Goal: Task Accomplishment & Management: Manage account settings

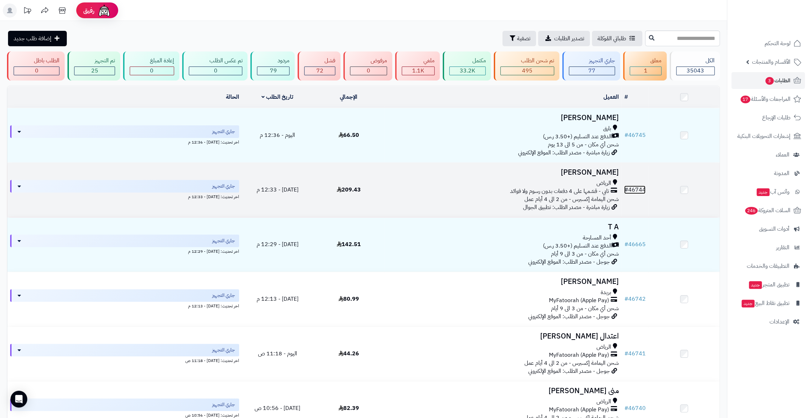
click at [642, 188] on link "# 46744" at bounding box center [634, 189] width 21 height 8
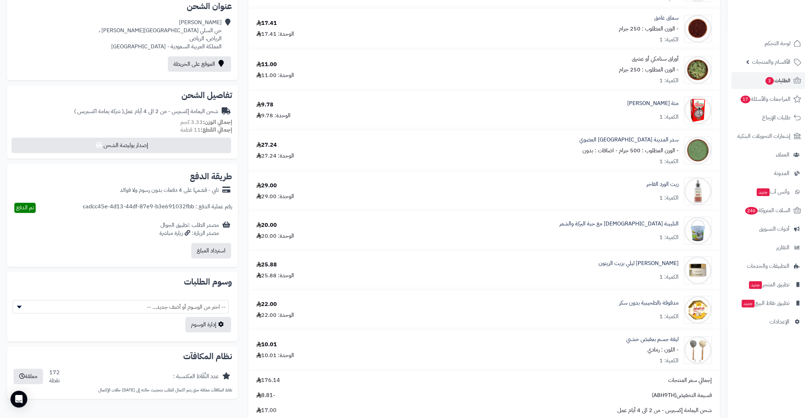
scroll to position [159, 0]
click at [661, 305] on link "مدقوقة بالطحينية بدون سكر" at bounding box center [648, 302] width 59 height 8
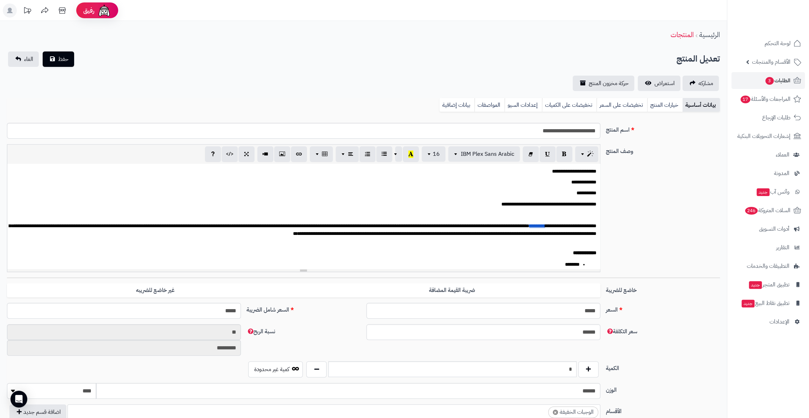
scroll to position [203, 0]
click at [760, 77] on link "الطلبات 3" at bounding box center [768, 80] width 73 height 17
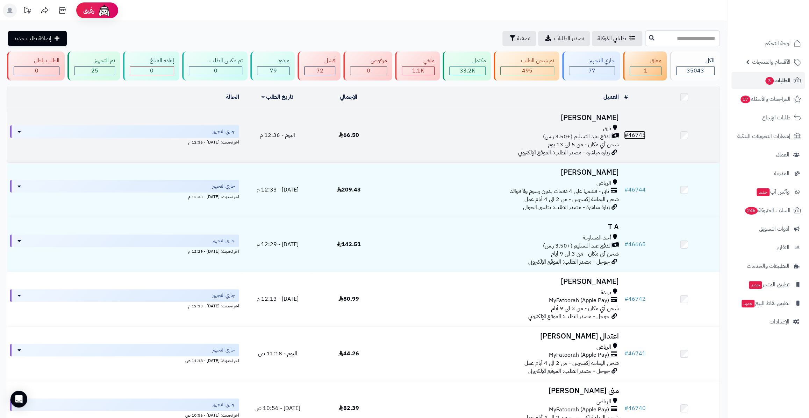
click at [640, 132] on link "# 46745" at bounding box center [634, 135] width 21 height 8
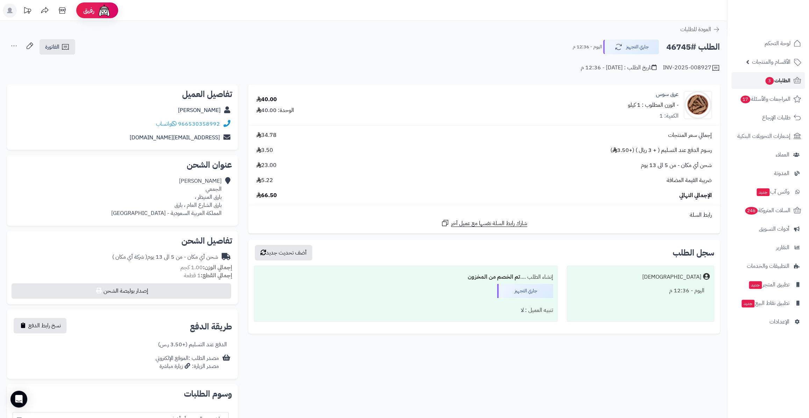
click at [779, 76] on span "الطلبات 3" at bounding box center [778, 81] width 26 height 10
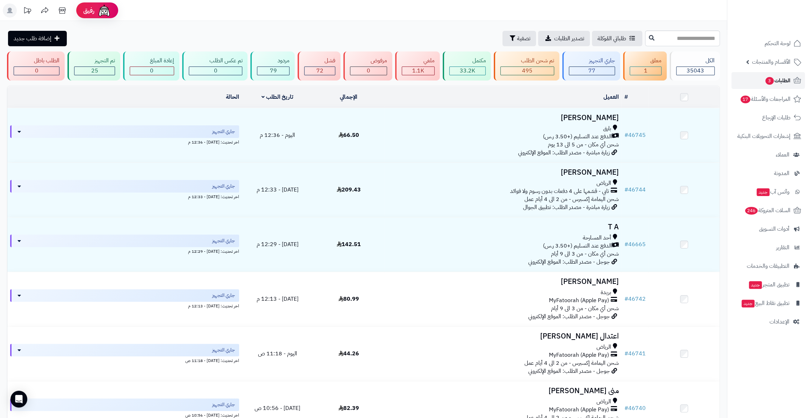
click at [753, 82] on link "الطلبات 3" at bounding box center [768, 80] width 73 height 17
click at [767, 78] on span "3" at bounding box center [770, 81] width 8 height 8
click at [682, 44] on input "text" at bounding box center [682, 38] width 75 height 16
paste input "*****"
click at [645, 37] on input "*****" at bounding box center [682, 38] width 75 height 16
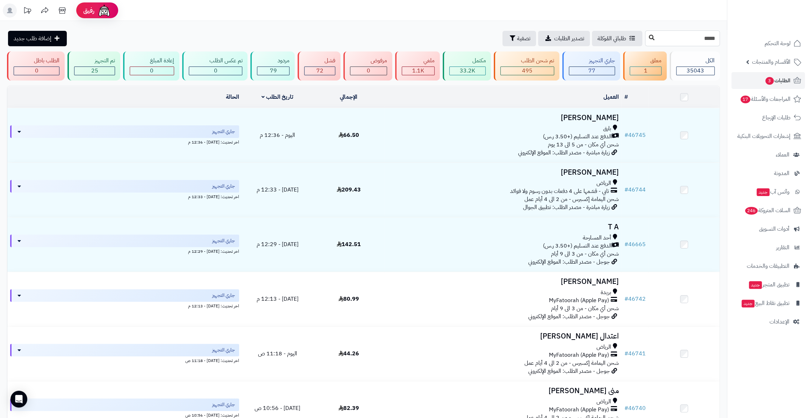
type input "*****"
click at [649, 36] on icon at bounding box center [652, 38] width 6 height 6
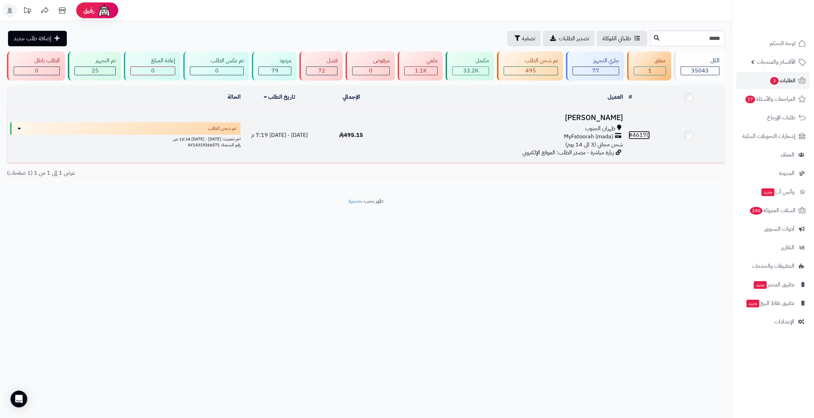
click at [640, 136] on link "# 46170" at bounding box center [639, 135] width 21 height 8
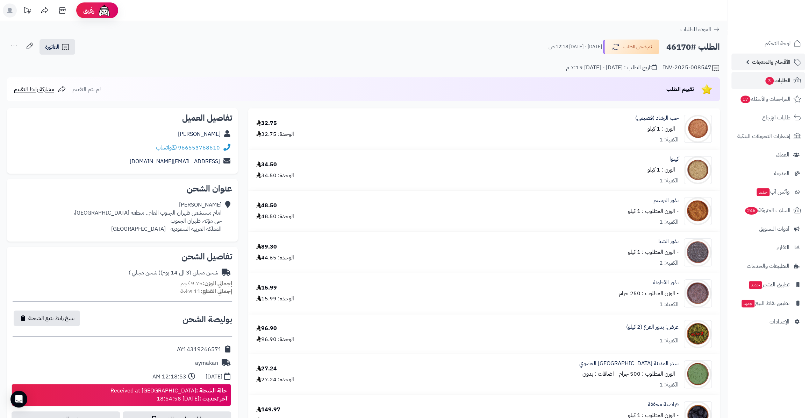
click at [780, 61] on span "الأقسام والمنتجات" at bounding box center [771, 62] width 38 height 10
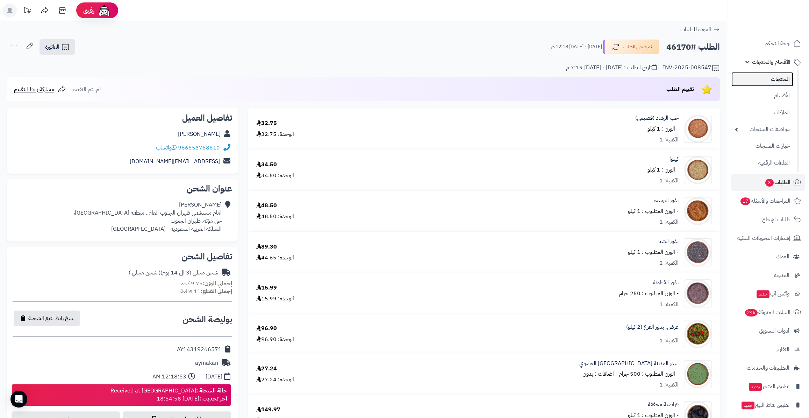
click at [770, 75] on link "المنتجات" at bounding box center [763, 79] width 62 height 14
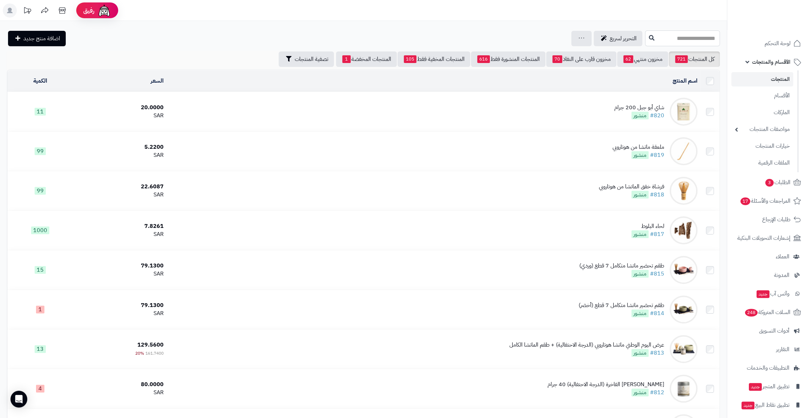
click at [661, 41] on input "text" at bounding box center [682, 38] width 75 height 16
type input "*****"
click at [647, 40] on button at bounding box center [652, 37] width 10 height 13
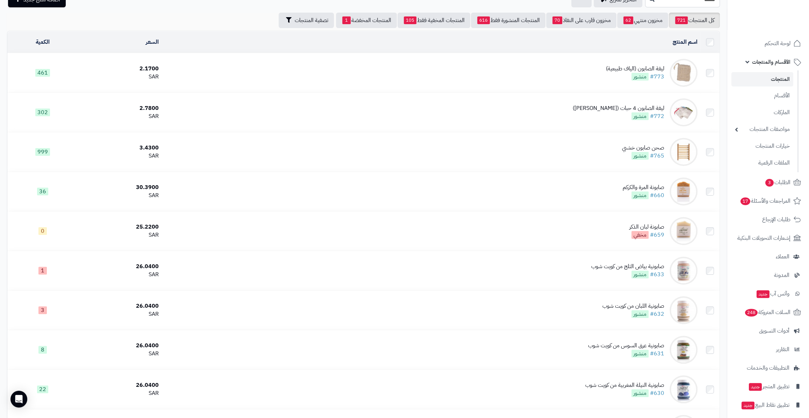
scroll to position [159, 0]
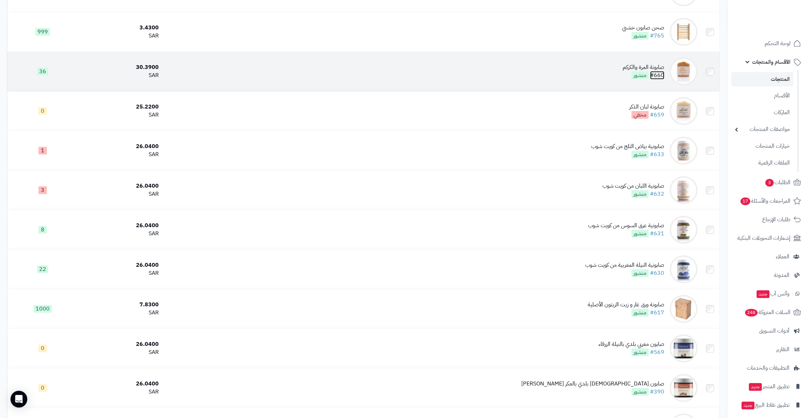
click at [660, 75] on link "#660" at bounding box center [657, 75] width 14 height 8
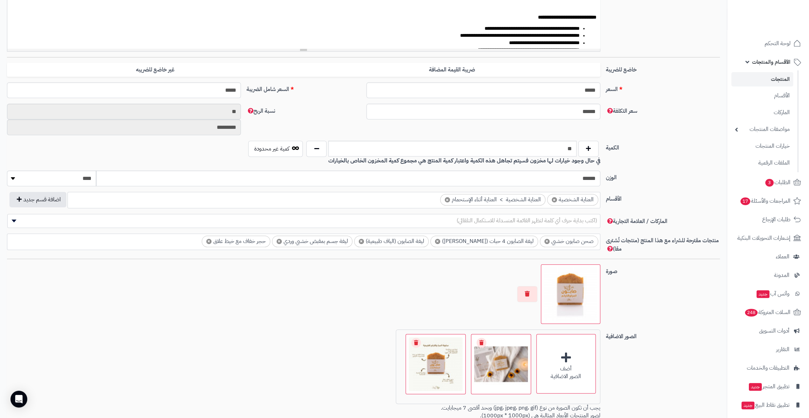
scroll to position [286, 0]
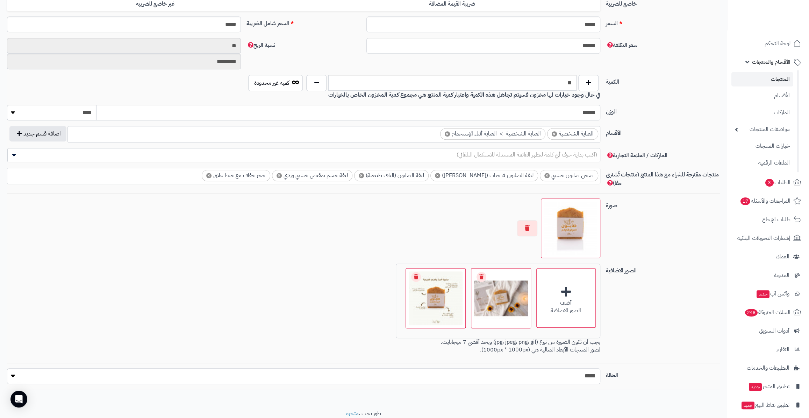
click at [576, 380] on select "***** ****" at bounding box center [303, 376] width 593 height 16
click at [666, 312] on div "الصور الاضافية أضف الصور الاضافية اختر الصور الاضافية 71.5 KB catalog/173584364…" at bounding box center [363, 312] width 719 height 99
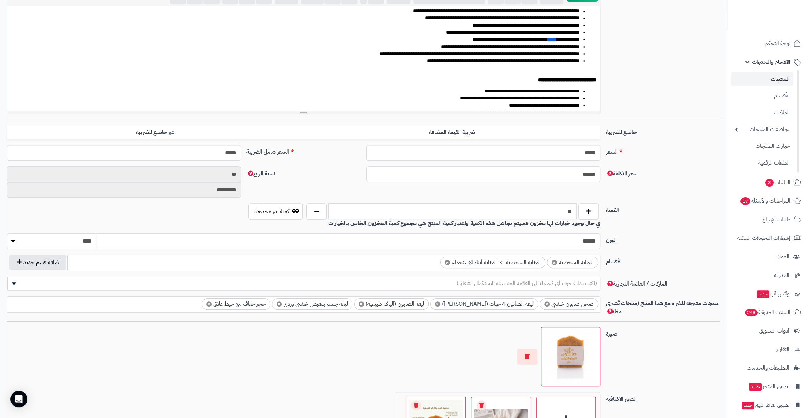
scroll to position [159, 0]
drag, startPoint x: 559, startPoint y: 212, endPoint x: 596, endPoint y: 207, distance: 37.1
click at [596, 207] on div "**" at bounding box center [453, 210] width 296 height 16
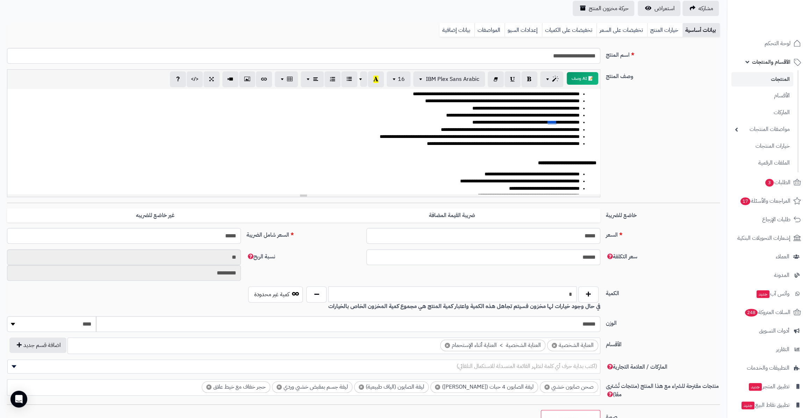
scroll to position [57, 0]
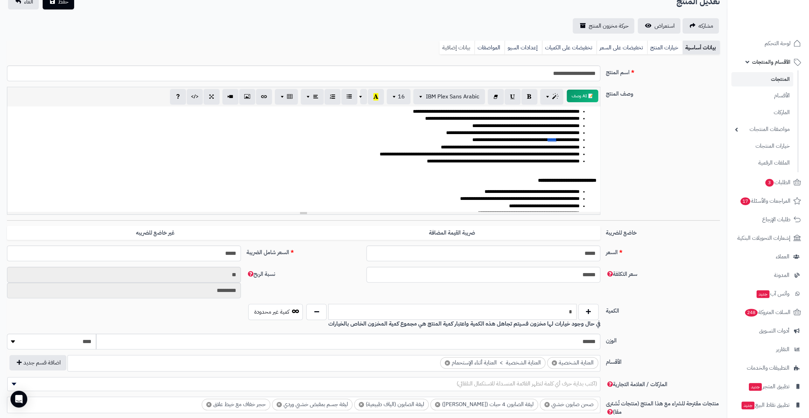
type input "*"
click at [450, 43] on link "بيانات إضافية" at bounding box center [457, 48] width 35 height 14
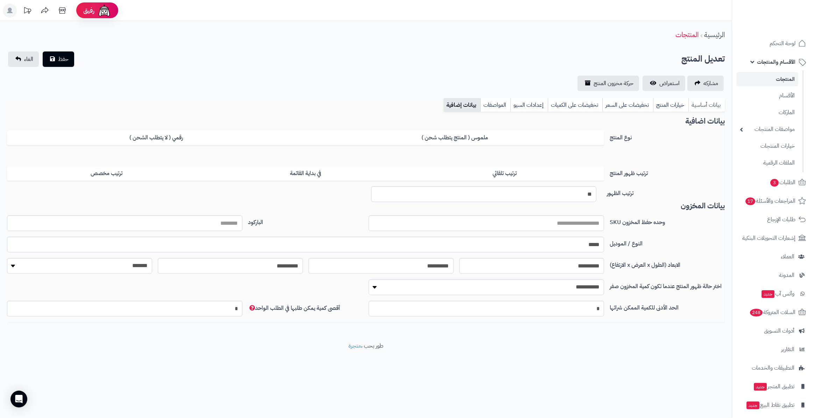
click at [709, 102] on link "بيانات أساسية" at bounding box center [706, 105] width 36 height 14
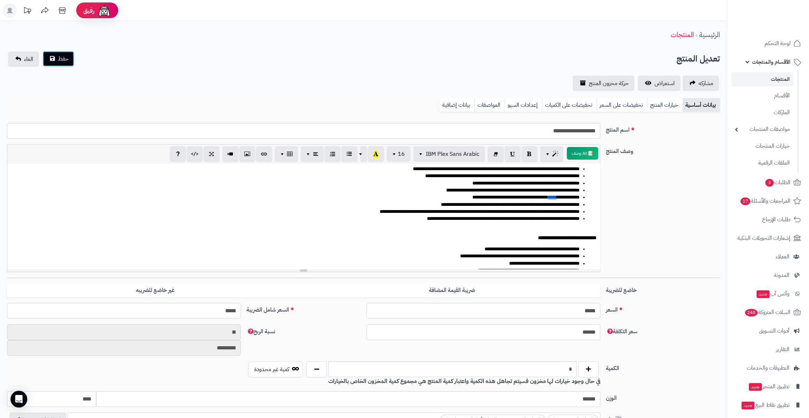
click at [73, 55] on button "حفظ" at bounding box center [58, 58] width 31 height 15
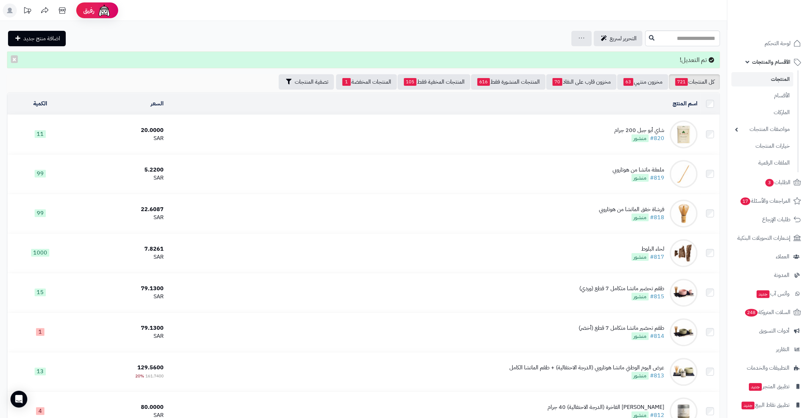
click at [411, 100] on div "اسم المنتج" at bounding box center [433, 104] width 529 height 8
click at [630, 74] on link "مخزون منتهي 63" at bounding box center [642, 81] width 51 height 15
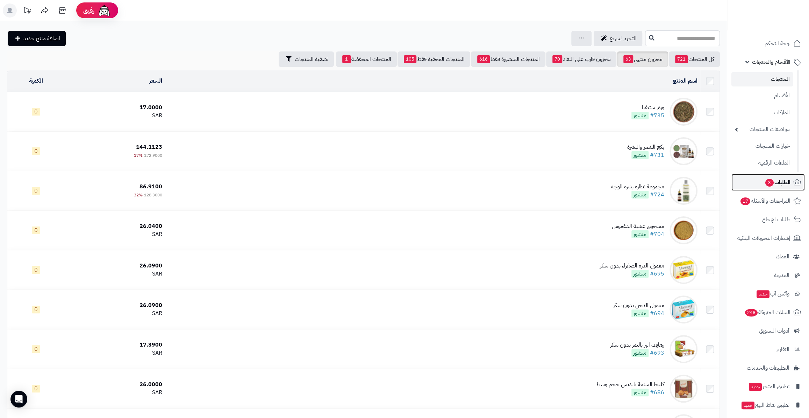
click at [764, 186] on link "الطلبات 3" at bounding box center [768, 182] width 73 height 17
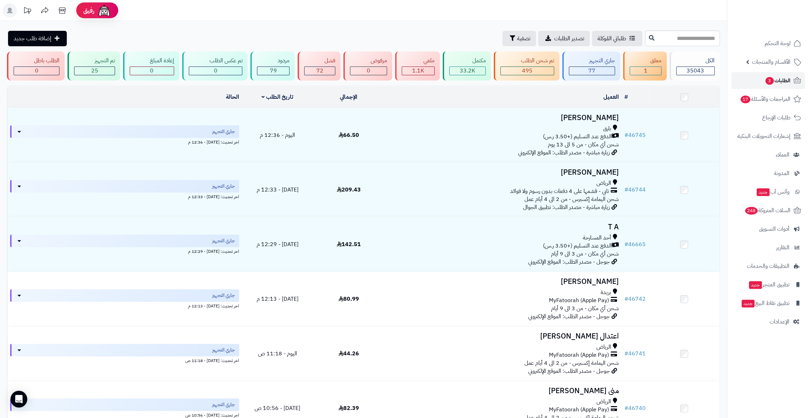
click at [791, 81] on span "الطلبات 3" at bounding box center [778, 81] width 26 height 10
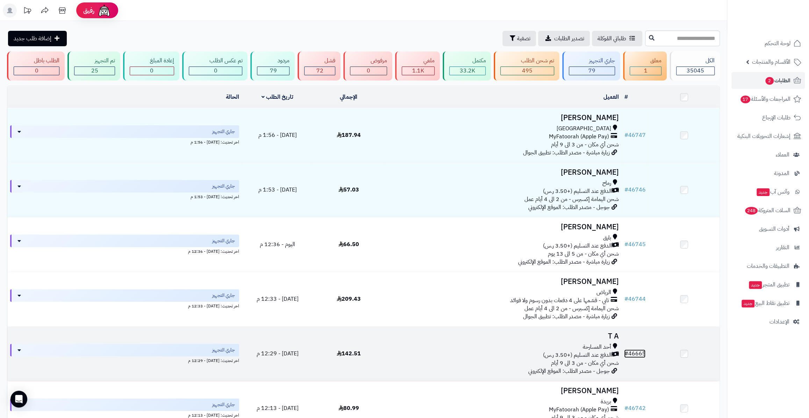
click at [641, 349] on link "# 46665" at bounding box center [634, 353] width 21 height 8
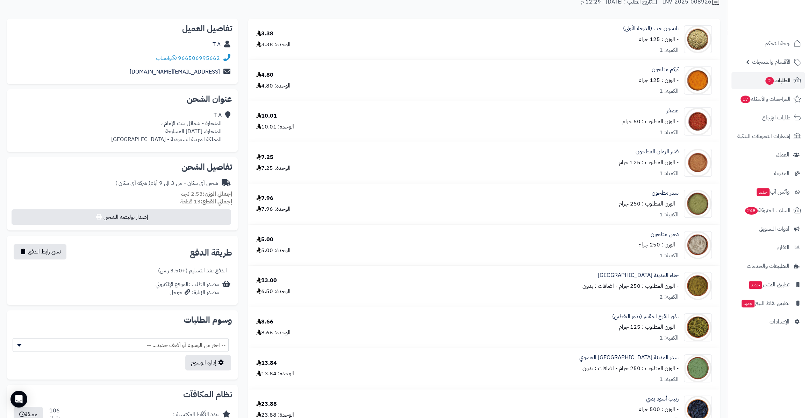
scroll to position [63, 0]
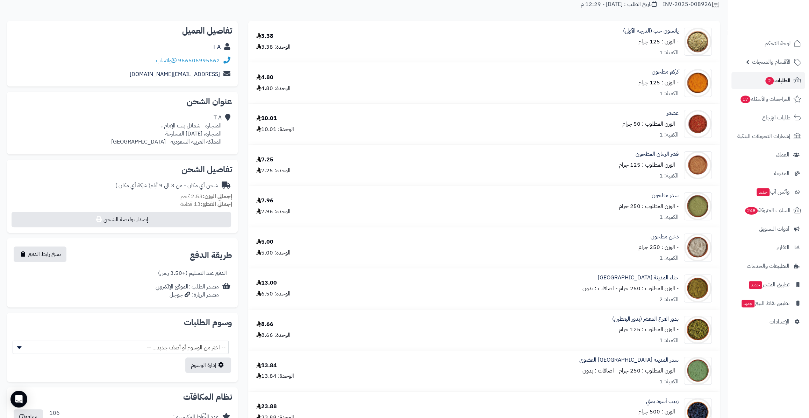
click at [780, 80] on span "الطلبات 2" at bounding box center [778, 81] width 26 height 10
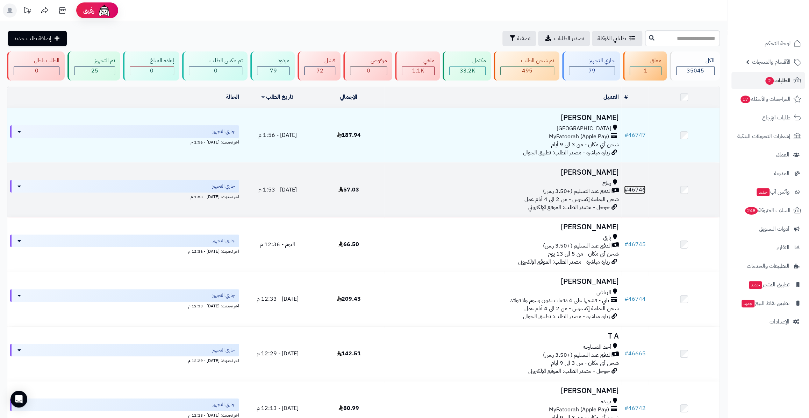
click at [632, 188] on link "# 46746" at bounding box center [634, 189] width 21 height 8
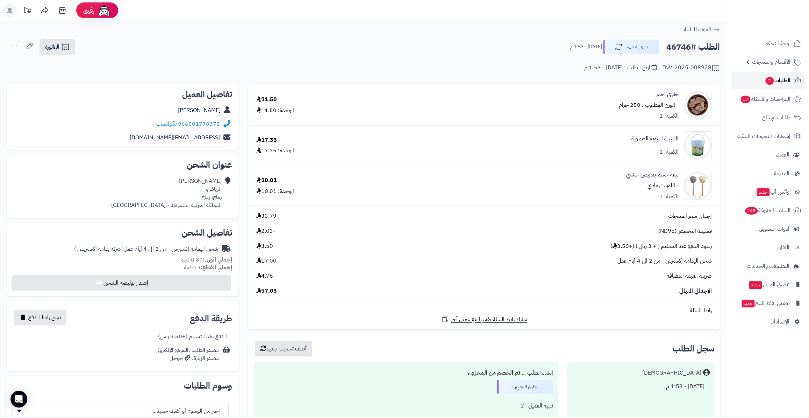
click at [777, 80] on span "الطلبات 2" at bounding box center [778, 81] width 26 height 10
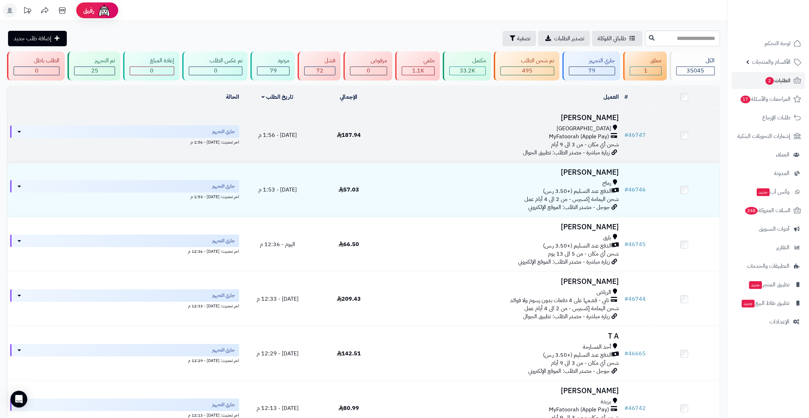
click at [635, 129] on td "# 46747" at bounding box center [635, 135] width 27 height 54
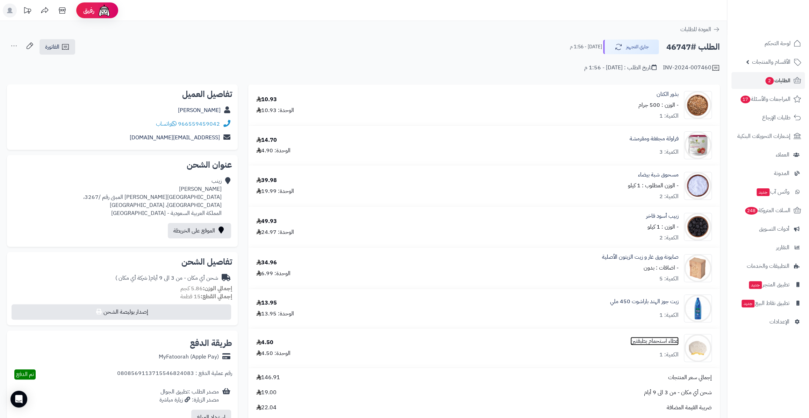
click at [666, 343] on link "غطاء استحمام بطبقتين" at bounding box center [655, 341] width 48 height 8
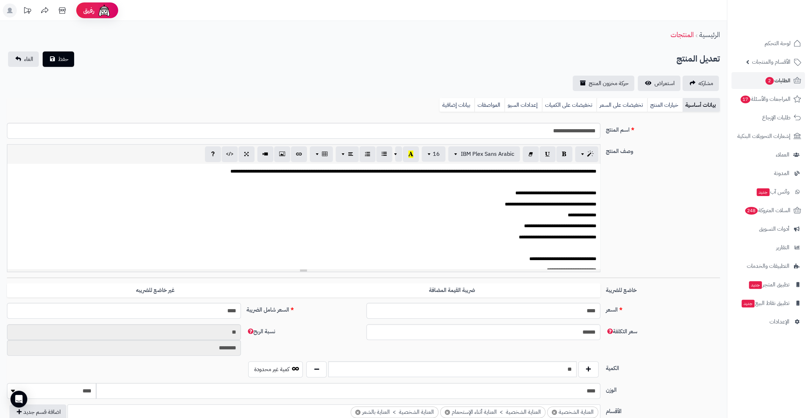
scroll to position [151, 0]
drag, startPoint x: 563, startPoint y: 370, endPoint x: 581, endPoint y: 369, distance: 17.5
click at [581, 369] on div "**" at bounding box center [453, 369] width 296 height 16
click at [646, 348] on div "سعر التكلفة ****** نسبة الربح ** ********" at bounding box center [363, 342] width 719 height 37
drag, startPoint x: 223, startPoint y: 312, endPoint x: 239, endPoint y: 312, distance: 15.7
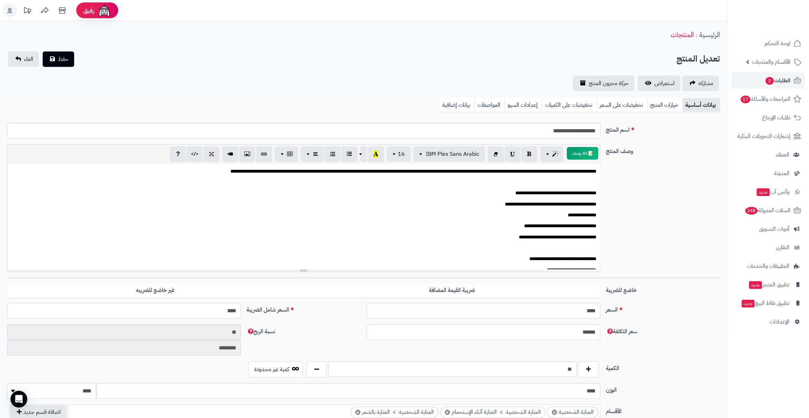
click at [239, 312] on input "****" at bounding box center [124, 311] width 234 height 16
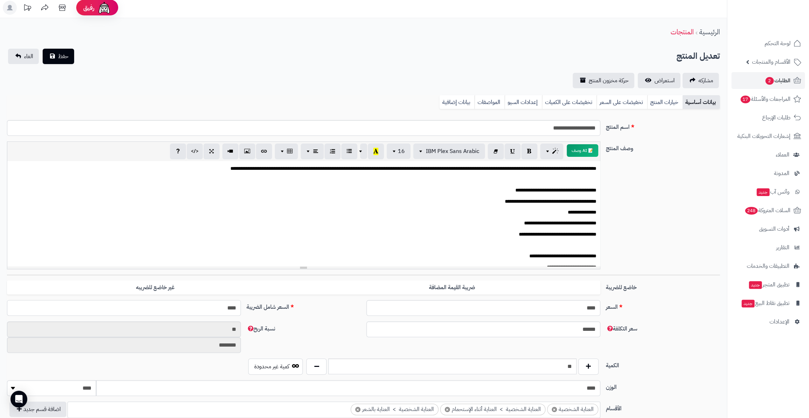
scroll to position [0, 0]
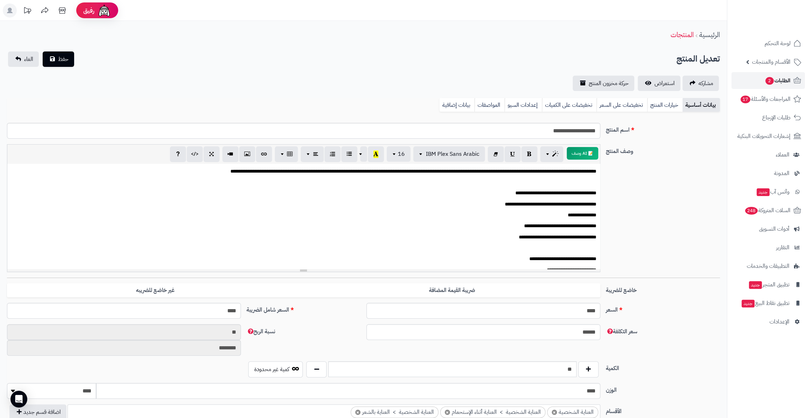
click at [772, 86] on link "الطلبات 2" at bounding box center [768, 80] width 73 height 17
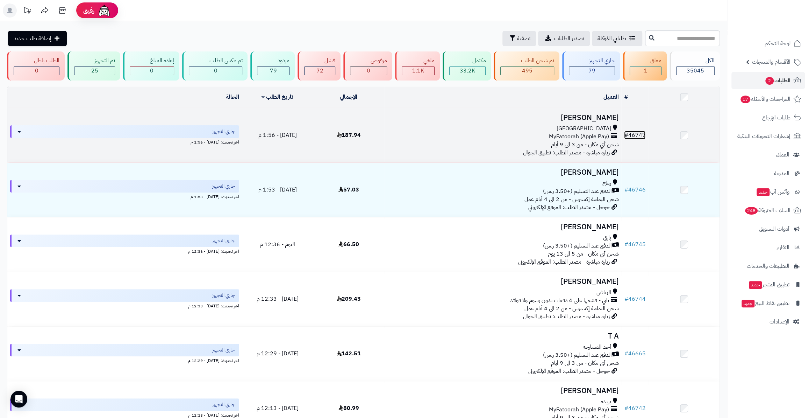
click at [628, 133] on span "#" at bounding box center [626, 135] width 4 height 8
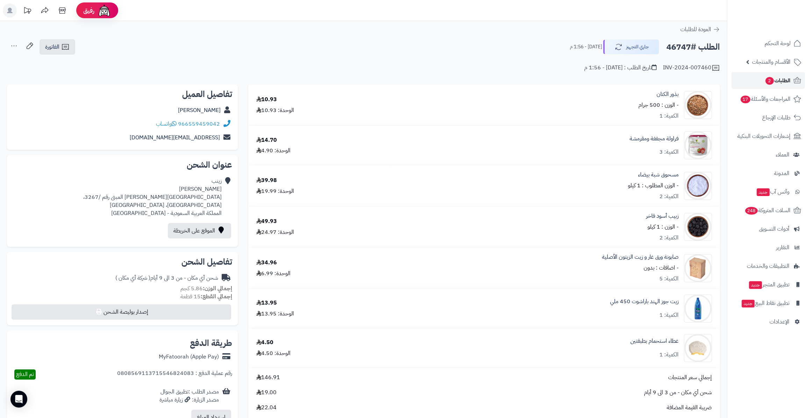
click at [771, 77] on span "الطلبات 2" at bounding box center [778, 81] width 26 height 10
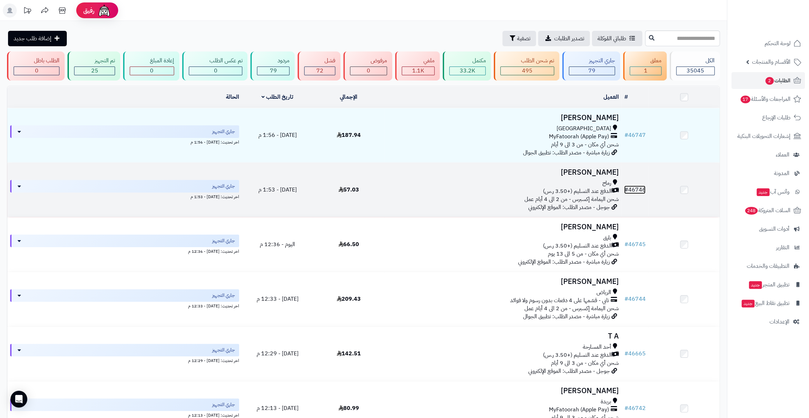
click at [638, 189] on link "# 46746" at bounding box center [634, 189] width 21 height 8
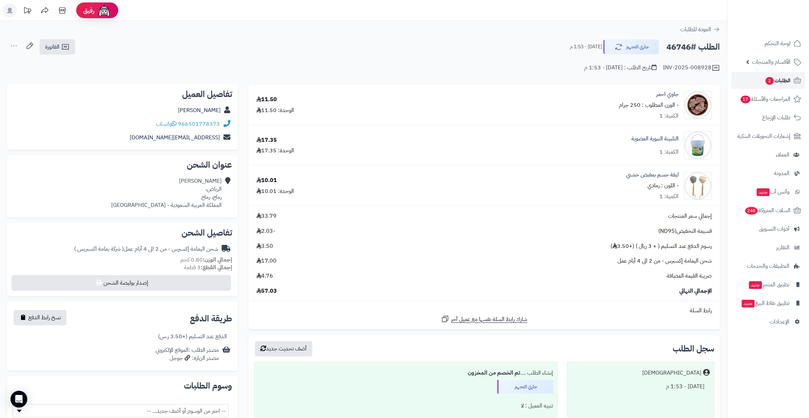
click at [776, 77] on span "الطلبات 2" at bounding box center [778, 81] width 26 height 10
